Goal: Task Accomplishment & Management: Complete application form

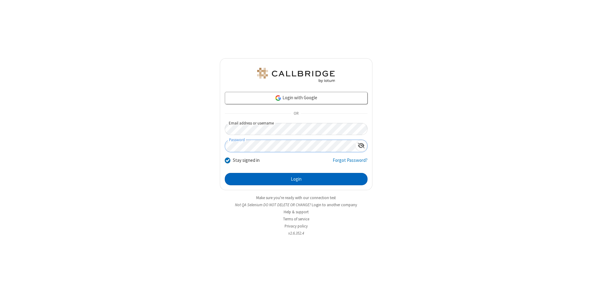
click at [296, 179] on button "Login" at bounding box center [296, 179] width 143 height 12
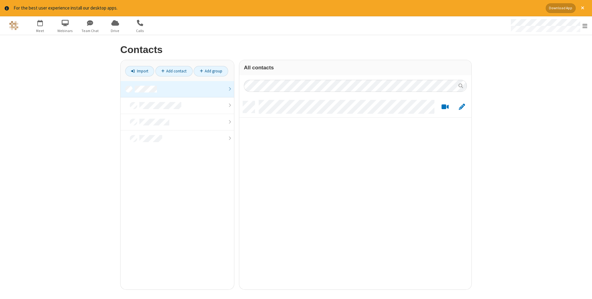
scroll to position [193, 232]
click at [177, 89] on link at bounding box center [178, 89] width 114 height 17
click at [174, 71] on link "Add contact" at bounding box center [174, 71] width 37 height 10
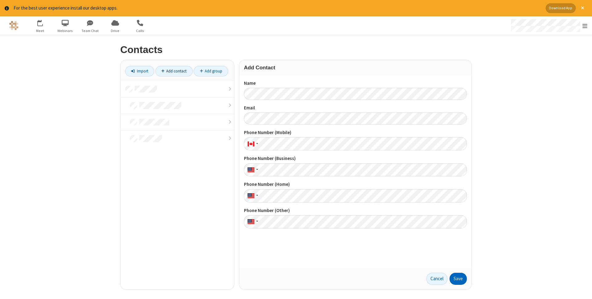
click at [459, 279] on button "Save" at bounding box center [458, 279] width 17 height 12
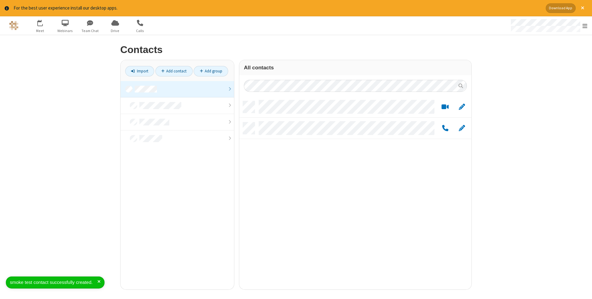
scroll to position [193, 232]
